Goal: Check status: Check status

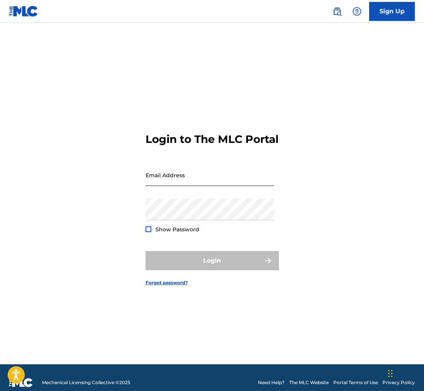
click at [187, 175] on input "Email Address" at bounding box center [209, 175] width 129 height 22
type input "[EMAIL_ADDRESS][DOMAIN_NAME]"
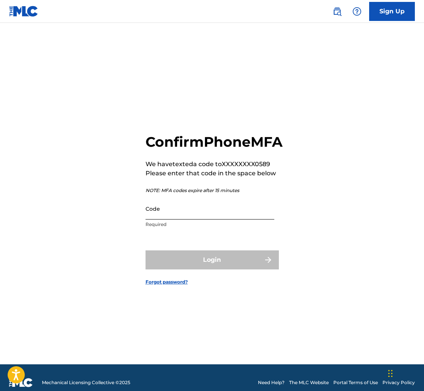
click at [222, 216] on input "Code" at bounding box center [209, 209] width 129 height 22
paste input "INSTRUMENTALS"
click at [248, 105] on form "Confirm Phone MFA We have texted a code to XXXXXXXX0589 Please enter that code …" at bounding box center [211, 203] width 133 height 322
click at [199, 217] on input "INSTRUMENTALS" at bounding box center [209, 209] width 129 height 22
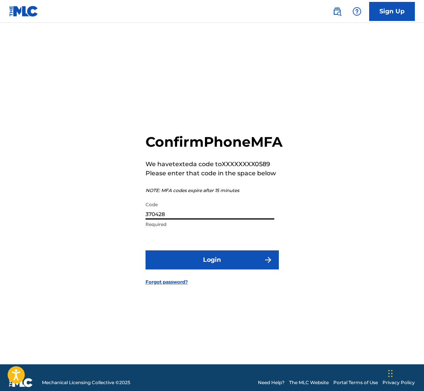
type input "370428"
click at [145, 250] on button "Login" at bounding box center [211, 259] width 133 height 19
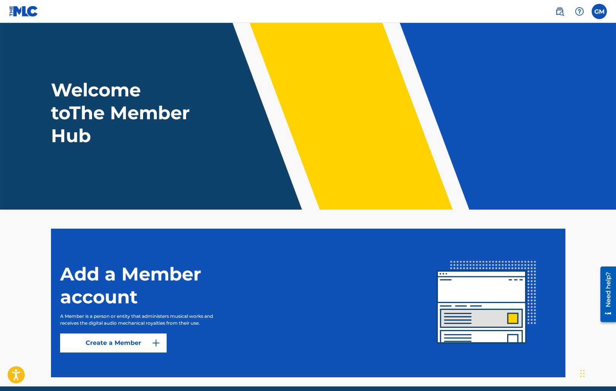
scroll to position [32, 0]
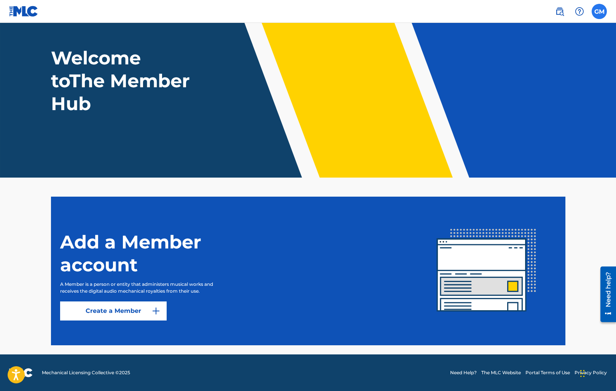
click at [423, 12] on label at bounding box center [599, 11] width 15 height 15
click at [423, 11] on input "GM [PERSON_NAME] [EMAIL_ADDRESS][DOMAIN_NAME] Notification Preferences Profile …" at bounding box center [600, 11] width 0 height 0
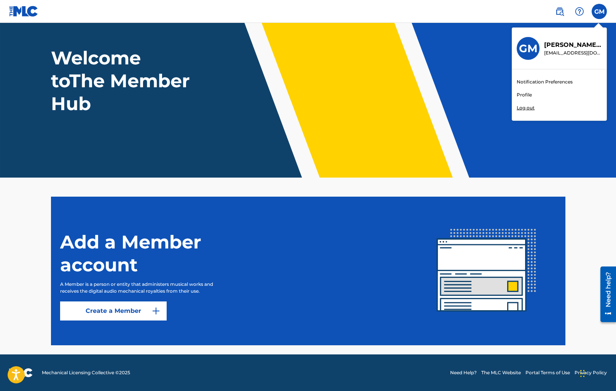
click at [423, 108] on p "Log out" at bounding box center [526, 107] width 18 height 7
click at [423, 11] on input "GM [PERSON_NAME] [EMAIL_ADDRESS][DOMAIN_NAME] Notification Preferences Profile …" at bounding box center [600, 11] width 0 height 0
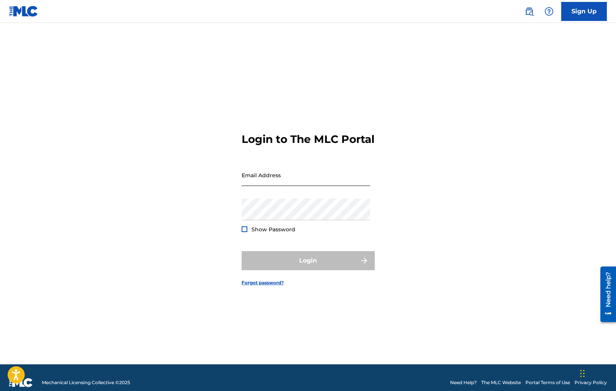
click at [319, 186] on input "Email Address" at bounding box center [306, 175] width 129 height 22
type input "[EMAIL_ADDRESS][DOMAIN_NAME]"
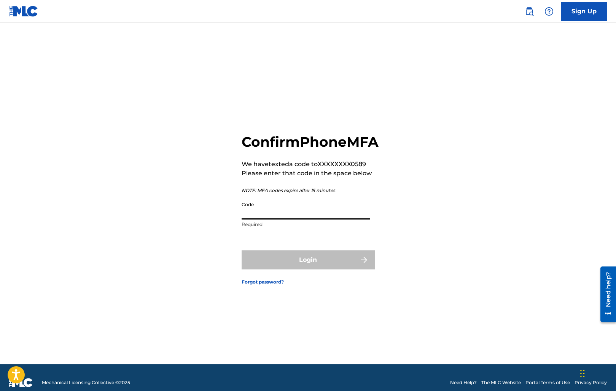
click at [290, 217] on input "Code" at bounding box center [306, 209] width 129 height 22
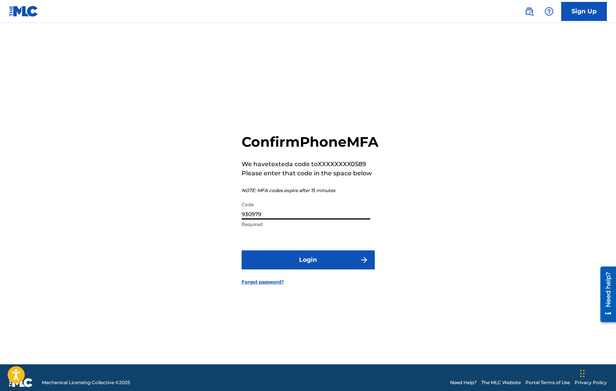
type input "930979"
click at [242, 250] on button "Login" at bounding box center [308, 259] width 133 height 19
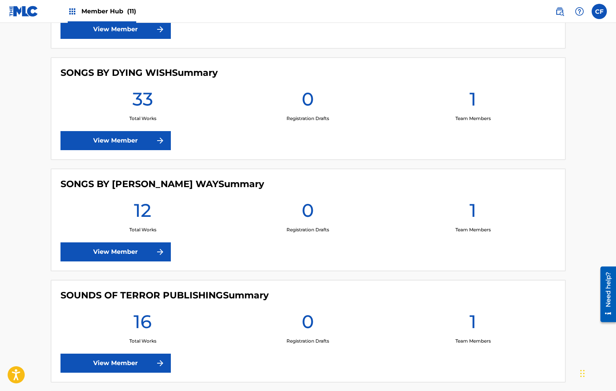
scroll to position [956, 0]
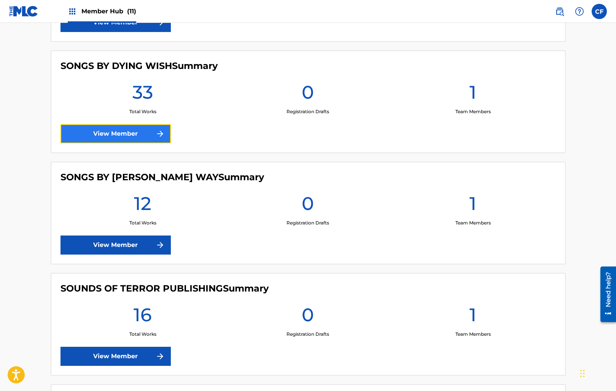
click at [126, 127] on link "View Member" at bounding box center [116, 133] width 110 height 19
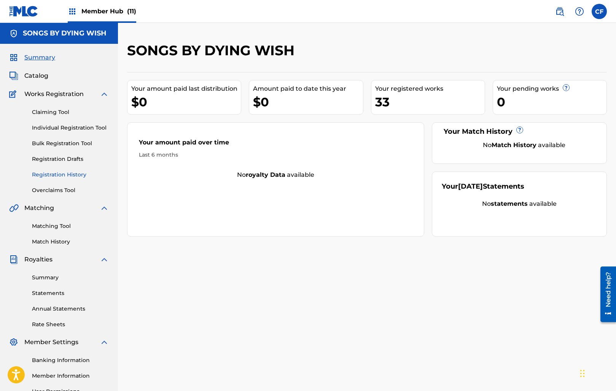
click at [70, 174] on link "Registration History" at bounding box center [70, 175] width 77 height 8
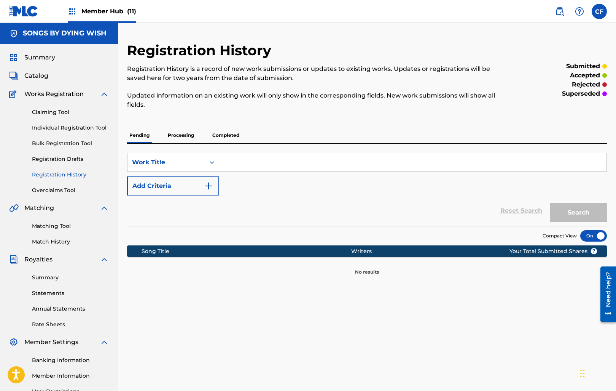
click at [189, 136] on p "Processing" at bounding box center [181, 135] width 31 height 16
click at [209, 136] on div "Pending Processing Completed" at bounding box center [367, 135] width 480 height 16
click at [222, 137] on p "Completed" at bounding box center [226, 135] width 32 height 16
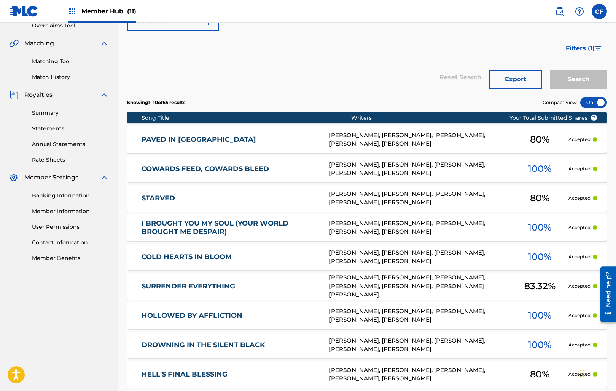
scroll to position [278, 0]
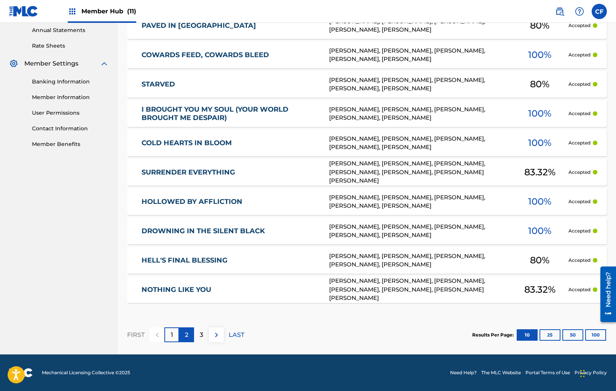
click at [185, 334] on p "2" at bounding box center [186, 334] width 3 height 9
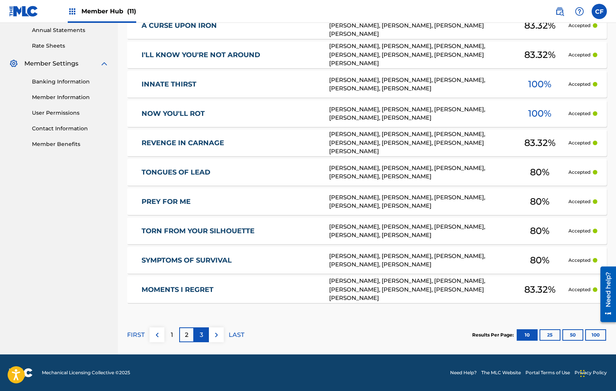
click at [203, 334] on p "3" at bounding box center [201, 334] width 3 height 9
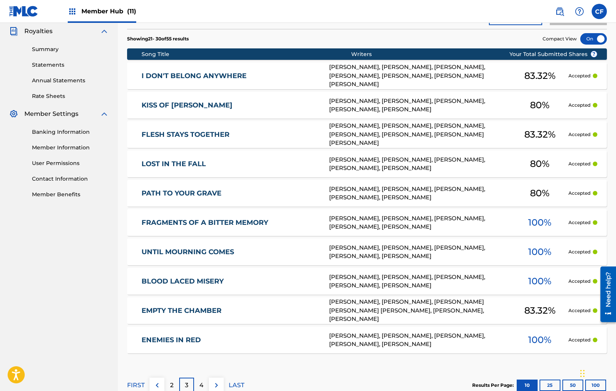
scroll to position [225, 0]
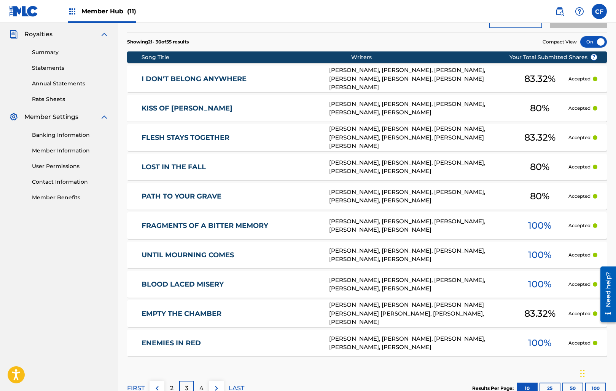
click at [323, 106] on div "KISS OF [PERSON_NAME]" at bounding box center [236, 108] width 188 height 9
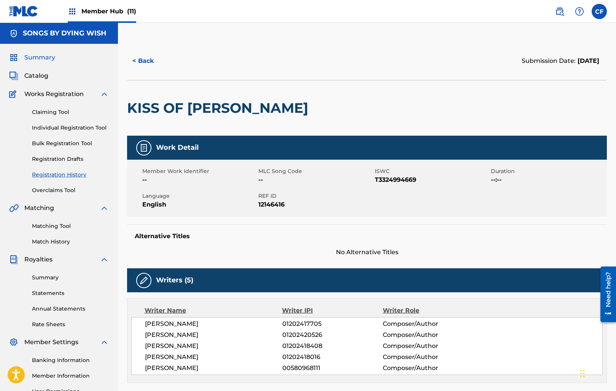
click at [37, 54] on span "Summary" at bounding box center [39, 57] width 31 height 9
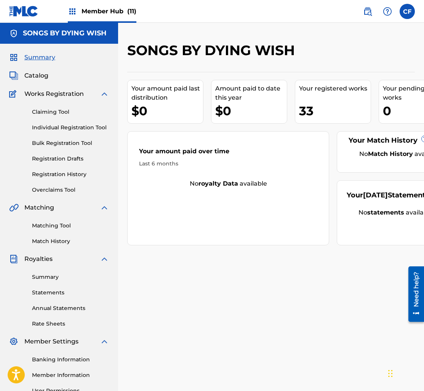
click at [213, 43] on h2 "SONGS BY DYING WISH" at bounding box center [212, 50] width 171 height 17
